Goal: Task Accomplishment & Management: Use online tool/utility

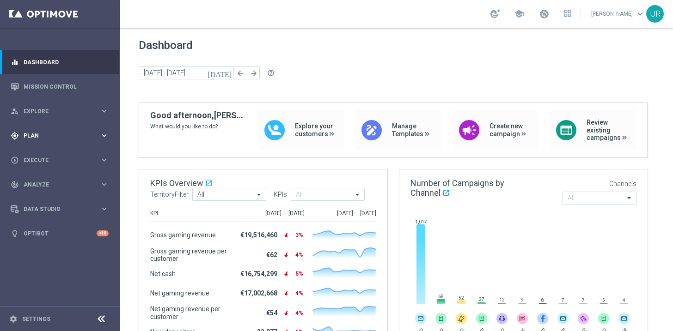
click at [103, 135] on icon "keyboard_arrow_right" at bounding box center [104, 135] width 9 height 9
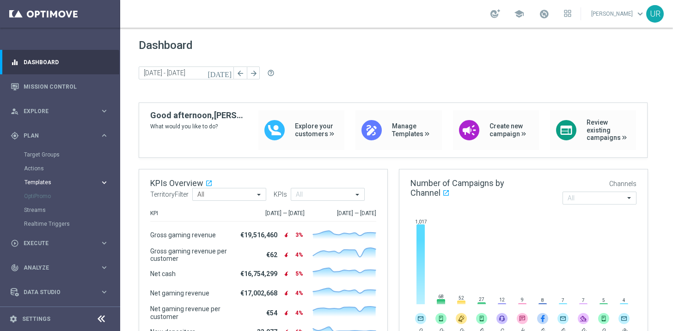
click at [103, 180] on icon "keyboard_arrow_right" at bounding box center [104, 182] width 9 height 9
click at [45, 197] on link "Optimail" at bounding box center [62, 196] width 67 height 7
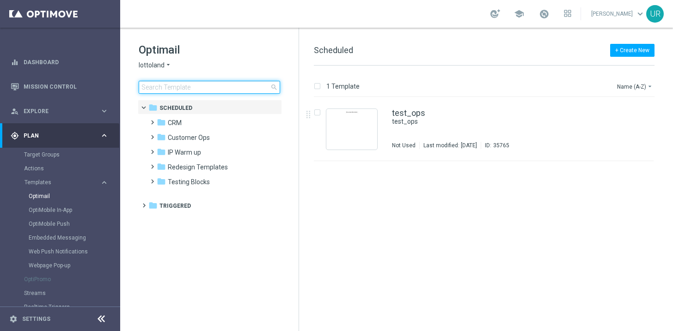
click at [215, 87] on input at bounding box center [209, 87] width 141 height 13
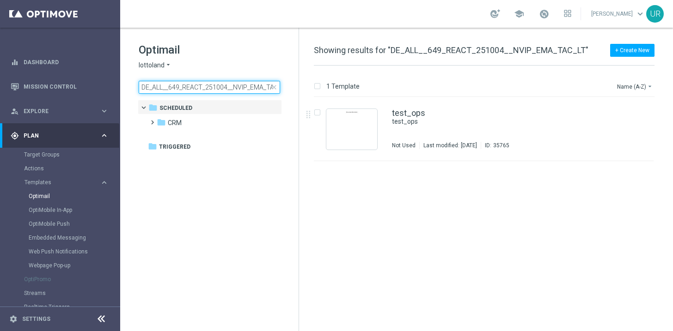
scroll to position [0, 13]
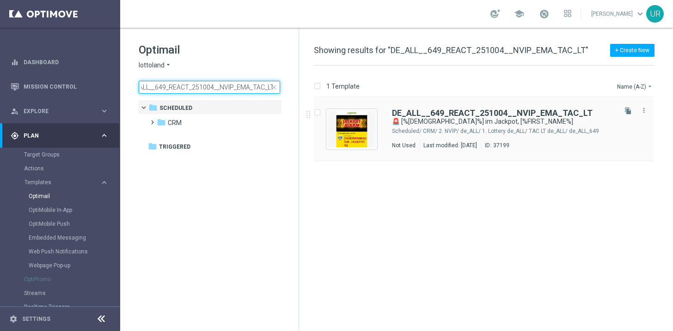
type input "DE_ALL__649_REACT_251004__NVIP_EMA_TAC_LT"
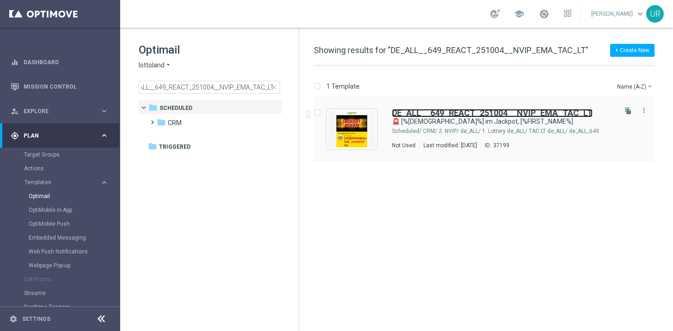
click at [449, 115] on b "DE_ALL__649_REACT_251004__NVIP_EMA_TAC_LT" at bounding box center [492, 113] width 201 height 10
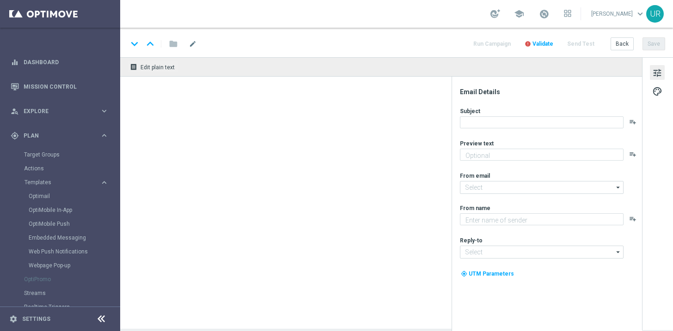
type textarea "20 % Rabatt auf dein LOTTO 6aus49."
type input "[EMAIL_ADDRESS][DOMAIN_NAME]"
type textarea "Lottoland"
type input "[EMAIL_ADDRESS][DOMAIN_NAME]"
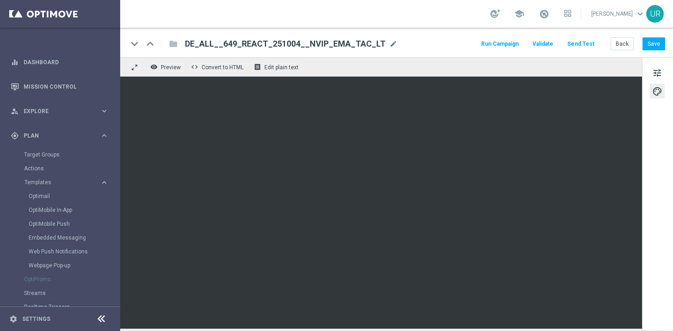
click at [581, 45] on button "Send Test" at bounding box center [581, 44] width 30 height 12
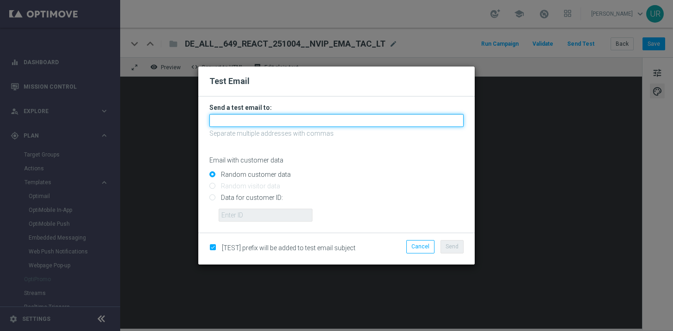
click at [333, 116] on input "text" at bounding box center [336, 120] width 254 height 13
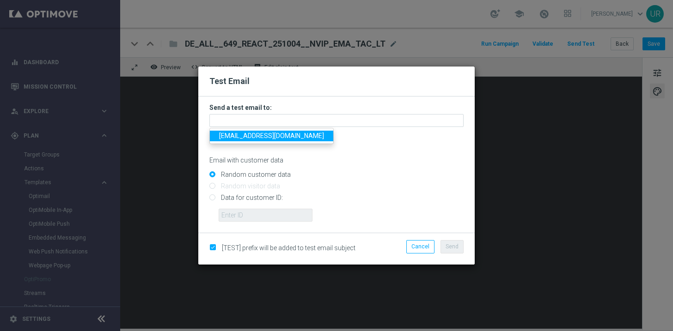
click at [226, 140] on link "[EMAIL_ADDRESS][DOMAIN_NAME]" at bounding box center [271, 136] width 123 height 11
type input "[EMAIL_ADDRESS][DOMAIN_NAME]"
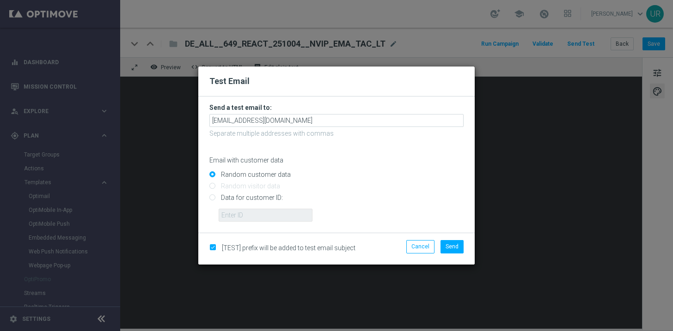
click at [455, 257] on div "Cancel Send" at bounding box center [425, 248] width 89 height 17
click at [454, 247] on span "Send" at bounding box center [452, 247] width 13 height 6
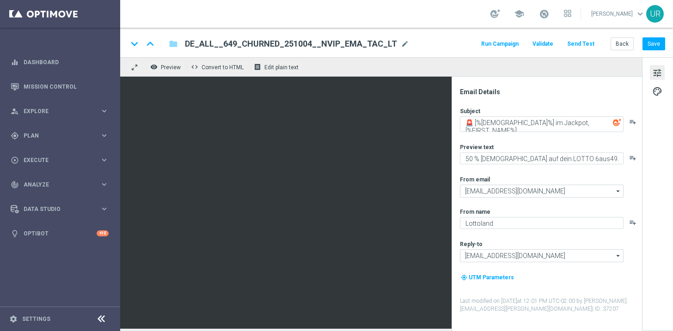
click at [584, 46] on button "Send Test" at bounding box center [581, 44] width 30 height 12
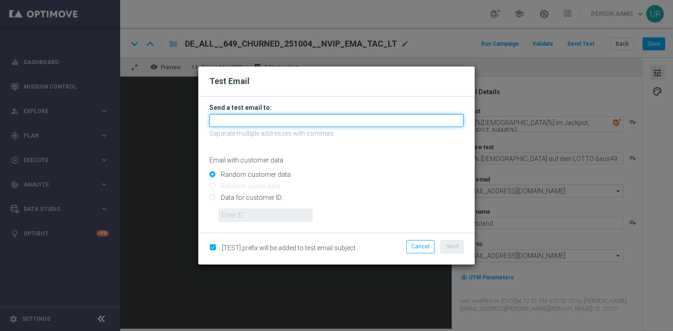
click at [385, 118] on input "text" at bounding box center [336, 120] width 254 height 13
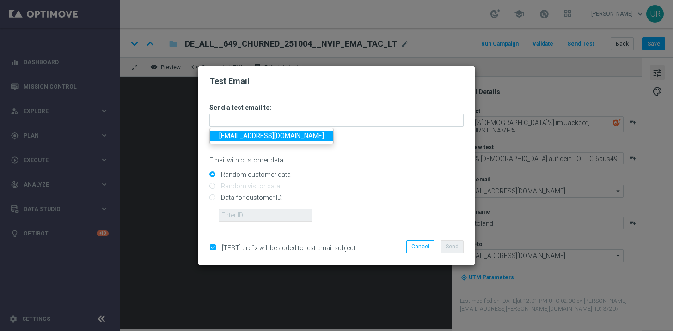
click at [250, 137] on span "[EMAIL_ADDRESS][DOMAIN_NAME]" at bounding box center [271, 135] width 105 height 7
type input "[EMAIL_ADDRESS][DOMAIN_NAME]"
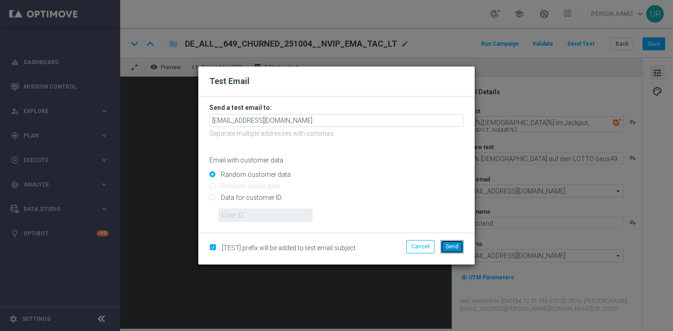
click at [452, 247] on span "Send" at bounding box center [452, 247] width 13 height 6
